Goal: Task Accomplishment & Management: Use online tool/utility

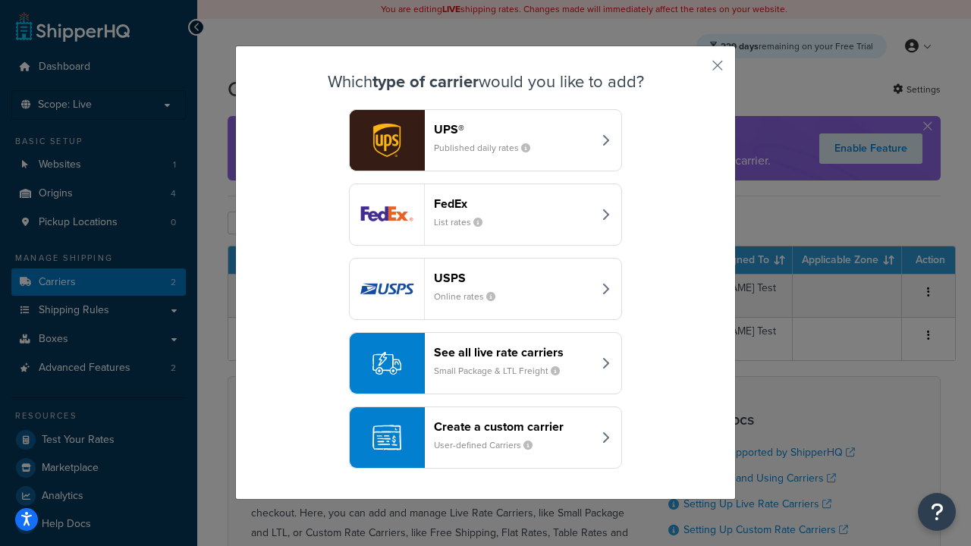
click at [486, 438] on div "Create a custom carrier User-defined Carriers" at bounding box center [513, 438] width 159 height 36
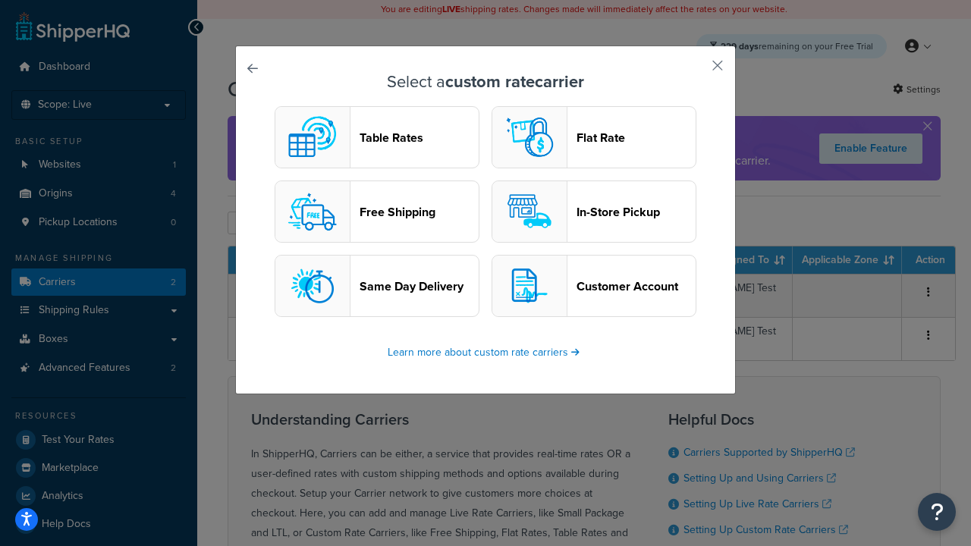
click at [377, 137] on header "Table Rates" at bounding box center [419, 138] width 119 height 14
